Goal: Task Accomplishment & Management: Manage account settings

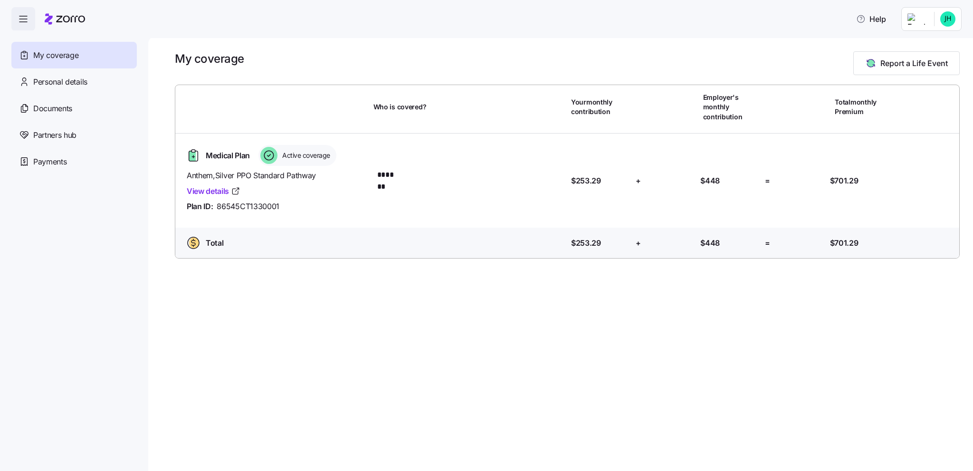
click at [926, 21] on html "Help My coverage Personal details Documents Partners hub Payments My coverage R…" at bounding box center [486, 232] width 973 height 465
click at [923, 46] on div "Admin view" at bounding box center [915, 44] width 49 height 10
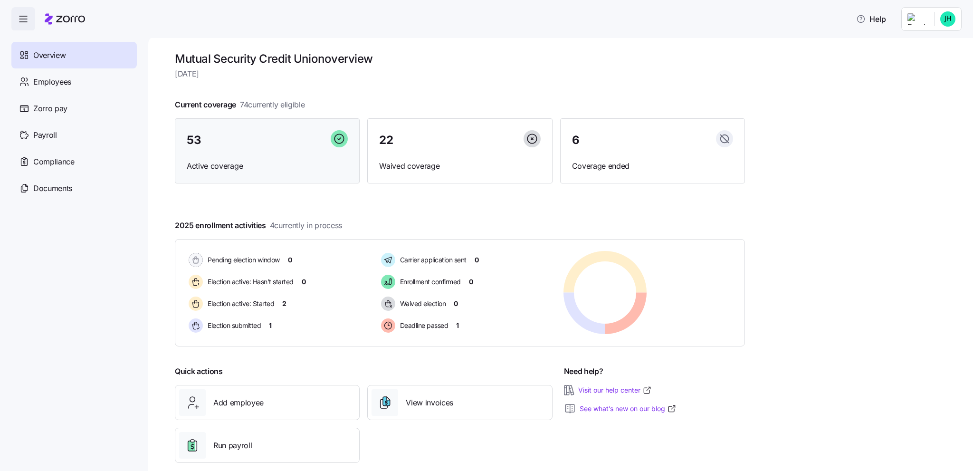
click at [247, 140] on div "53" at bounding box center [267, 140] width 161 height 20
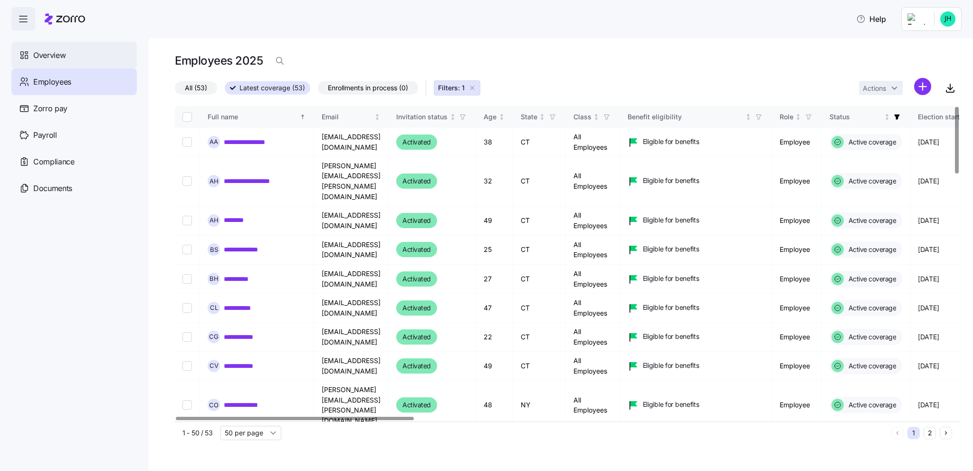
click at [53, 53] on span "Overview" at bounding box center [49, 55] width 32 height 12
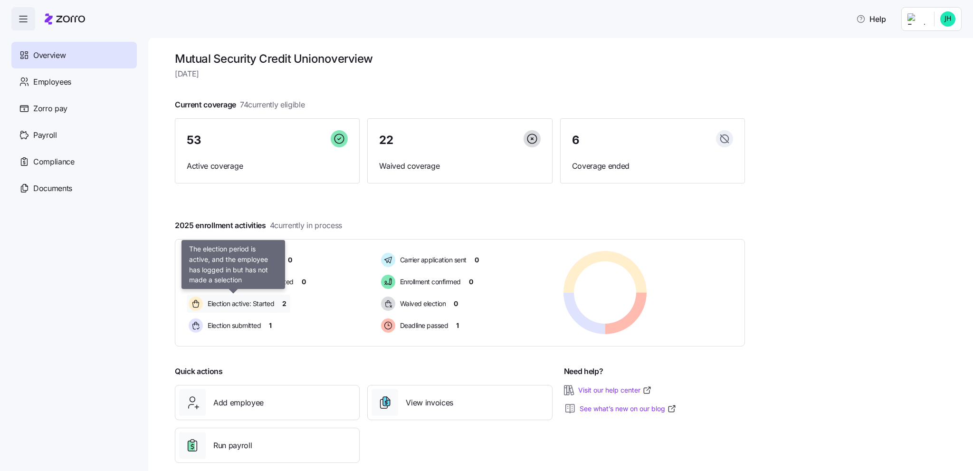
click at [235, 302] on span "Election active: Started" at bounding box center [239, 304] width 69 height 10
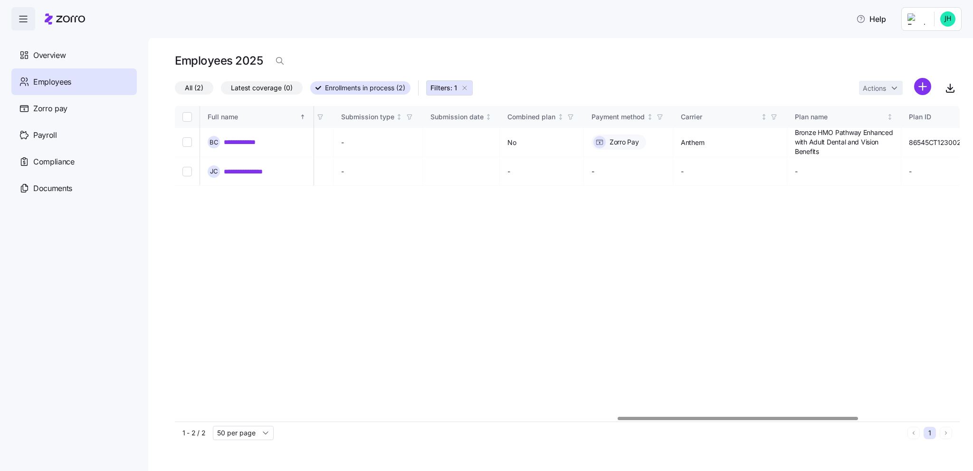
scroll to position [0, 1540]
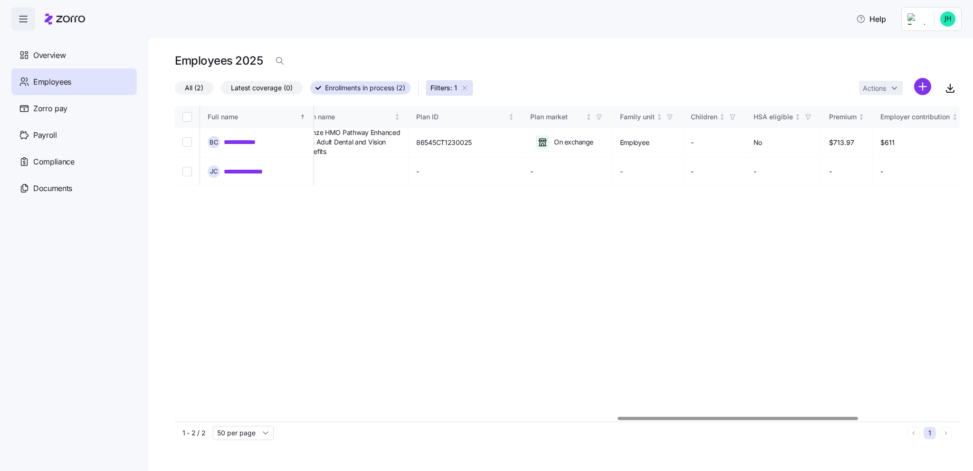
click at [846, 417] on div at bounding box center [738, 418] width 240 height 3
drag, startPoint x: 868, startPoint y: 414, endPoint x: 722, endPoint y: 419, distance: 146.4
click at [724, 421] on div "**********" at bounding box center [567, 275] width 785 height 338
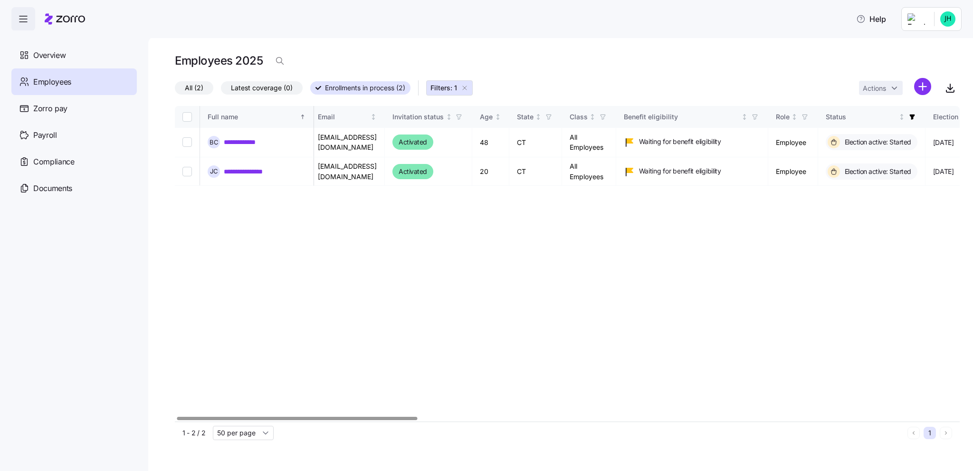
scroll to position [0, 0]
click at [209, 419] on div at bounding box center [296, 418] width 240 height 3
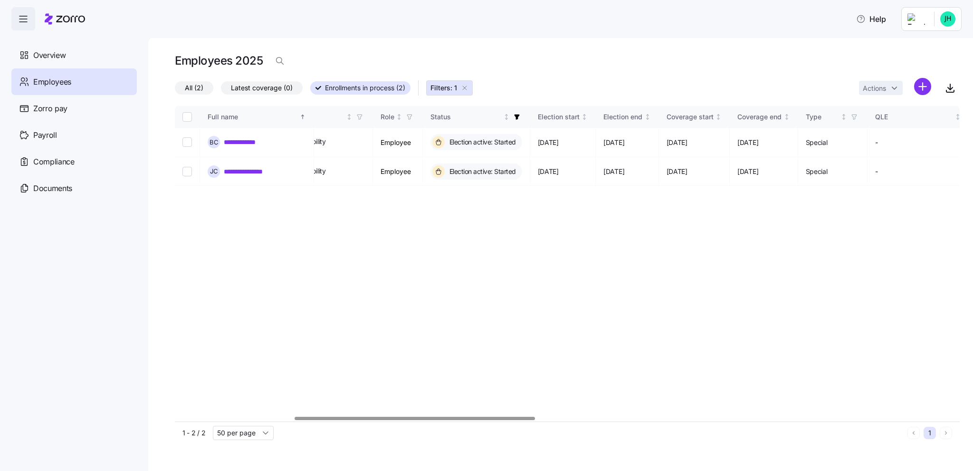
click at [491, 419] on div at bounding box center [415, 418] width 240 height 3
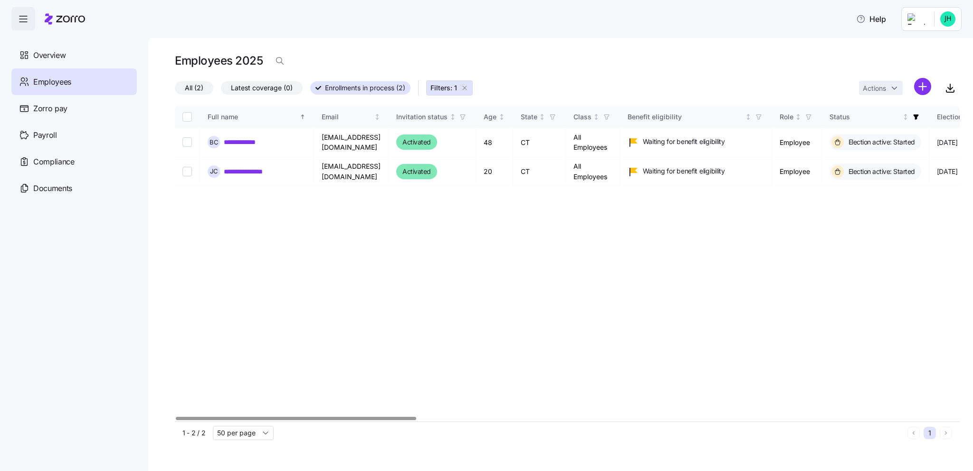
click at [228, 417] on div at bounding box center [296, 418] width 240 height 3
click at [680, 438] on div "1 - 2 / 2 50 per page" at bounding box center [542, 433] width 721 height 14
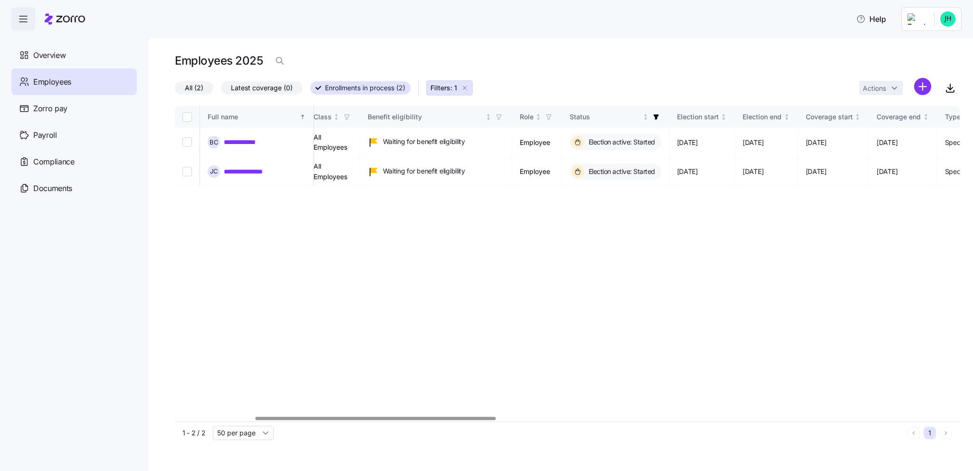
scroll to position [0, 168]
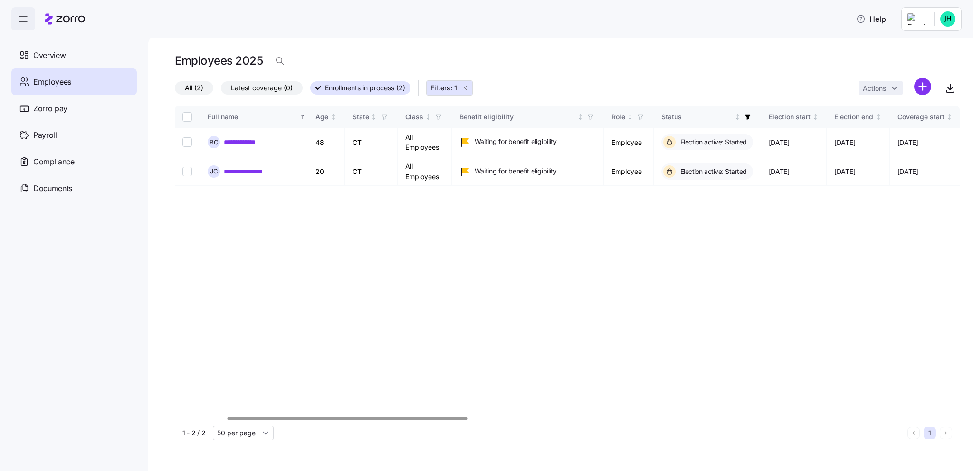
click at [447, 417] on div at bounding box center [348, 418] width 240 height 3
drag, startPoint x: 447, startPoint y: 362, endPoint x: 716, endPoint y: 380, distance: 269.5
click at [721, 378] on div "**********" at bounding box center [567, 263] width 785 height 315
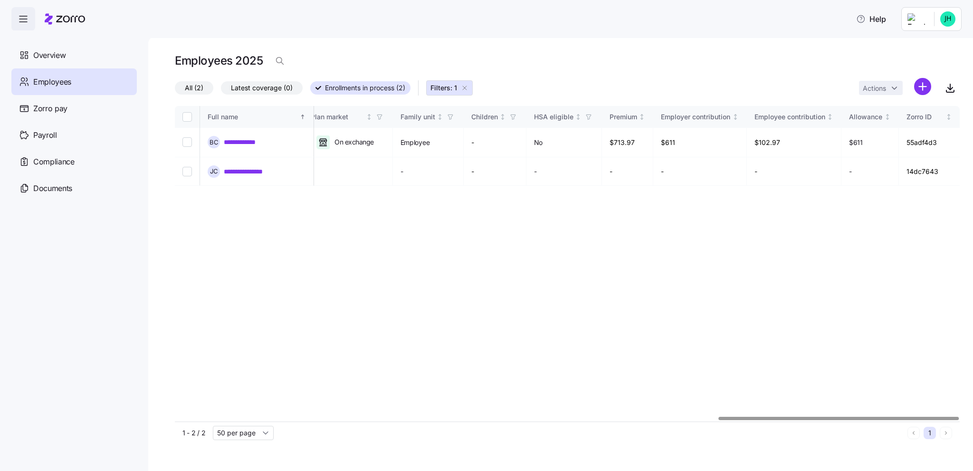
scroll to position [0, 1772]
click at [942, 417] on div at bounding box center [839, 418] width 240 height 3
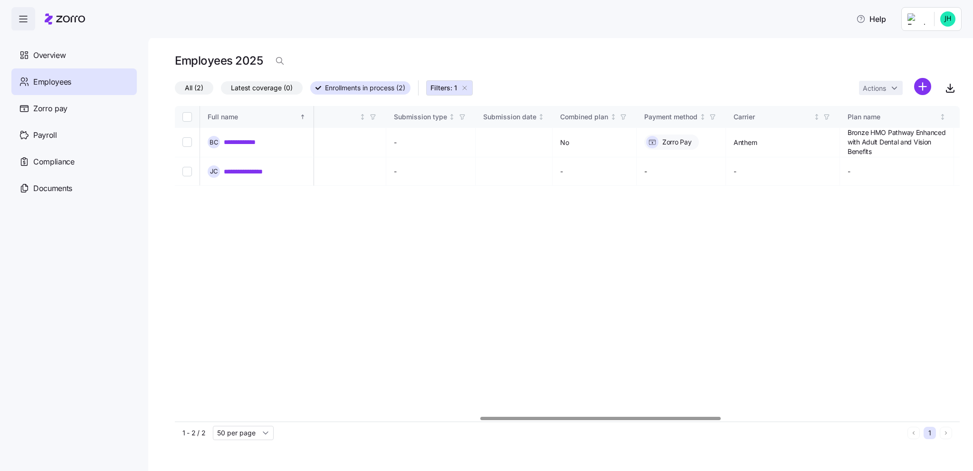
click at [494, 417] on div at bounding box center [600, 418] width 240 height 3
drag, startPoint x: 420, startPoint y: 407, endPoint x: 528, endPoint y: 417, distance: 108.3
click at [525, 418] on div "**********" at bounding box center [567, 263] width 785 height 315
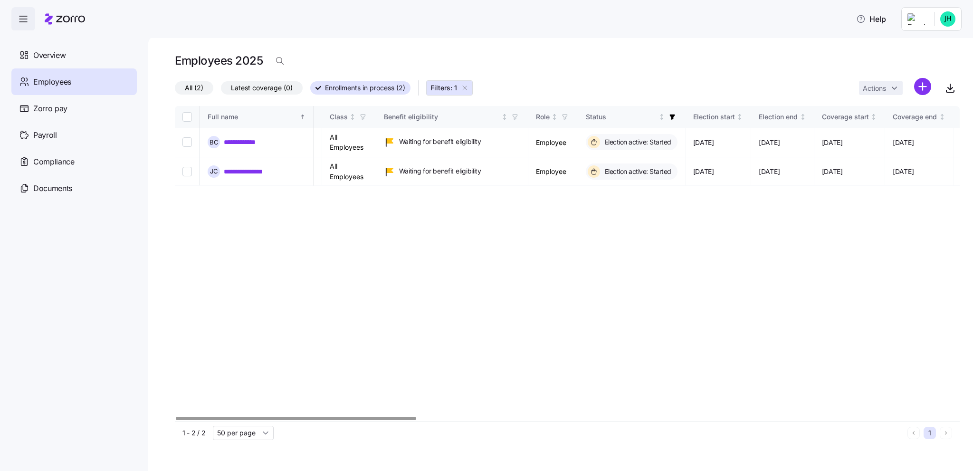
scroll to position [0, 0]
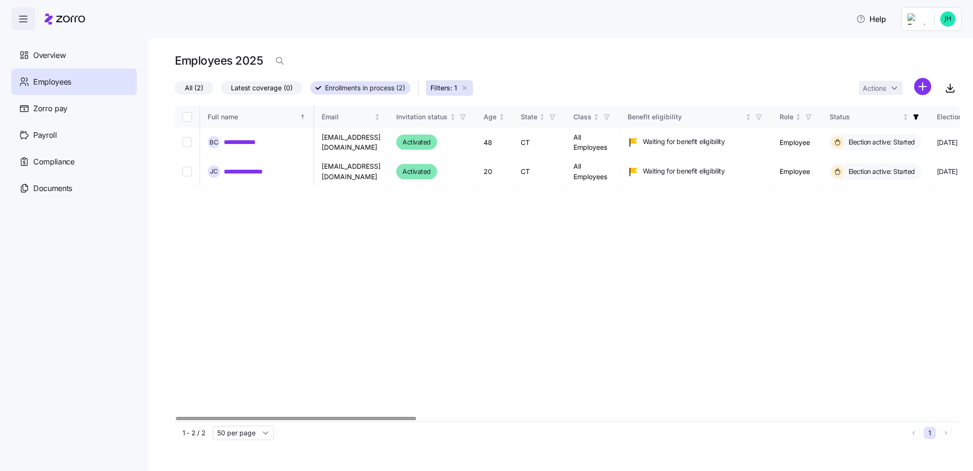
click at [343, 420] on div at bounding box center [296, 418] width 240 height 3
drag, startPoint x: 313, startPoint y: 423, endPoint x: 336, endPoint y: 427, distance: 24.1
click at [336, 427] on div "1 - 2 / 2 50 per page 1" at bounding box center [567, 432] width 785 height 22
drag, startPoint x: 338, startPoint y: 428, endPoint x: 412, endPoint y: 436, distance: 75.0
click at [434, 441] on div "1 - 2 / 2 50 per page 1" at bounding box center [567, 432] width 785 height 22
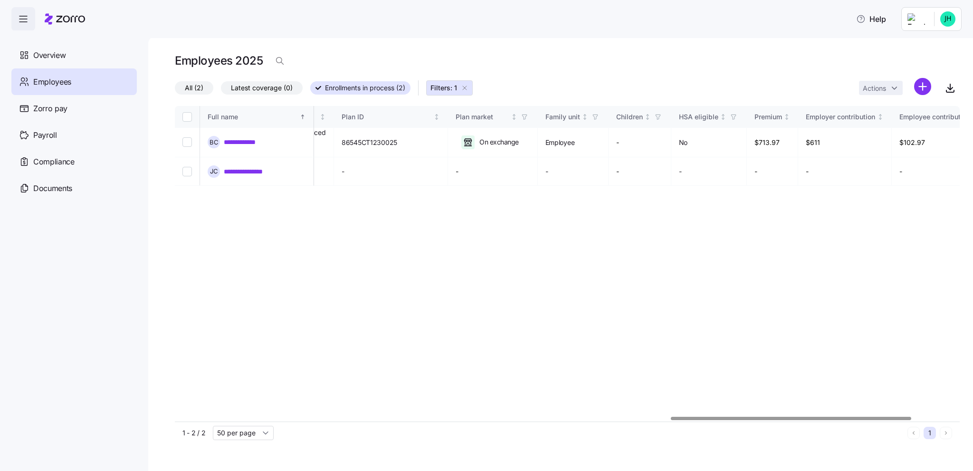
scroll to position [0, 1772]
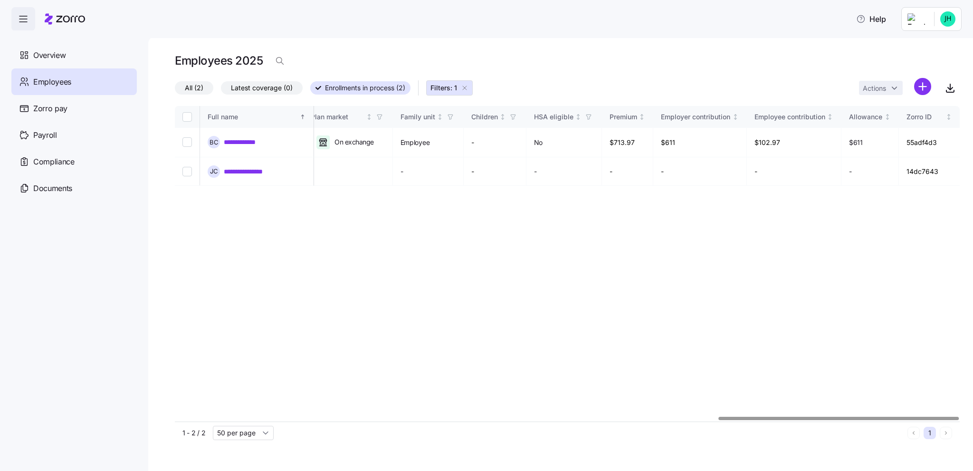
click at [959, 417] on div at bounding box center [839, 418] width 240 height 3
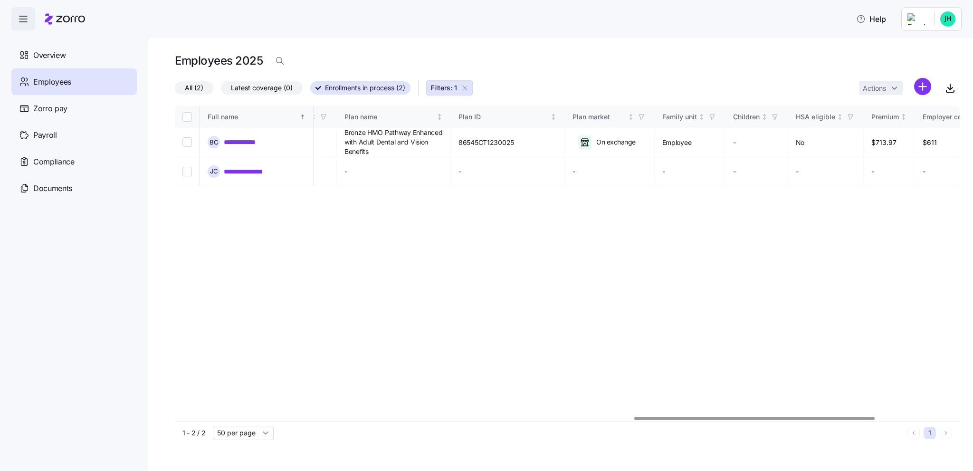
scroll to position [0, 1671]
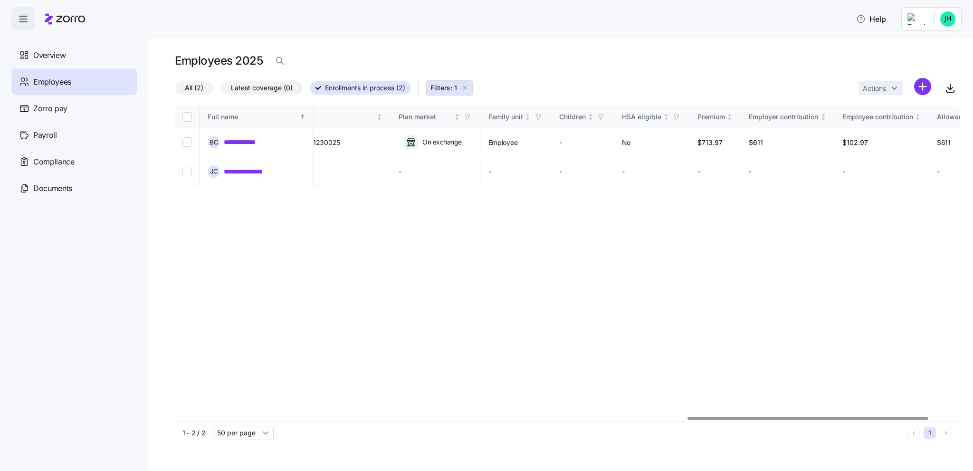
click at [778, 417] on div at bounding box center [808, 418] width 240 height 3
